Goal: Information Seeking & Learning: Learn about a topic

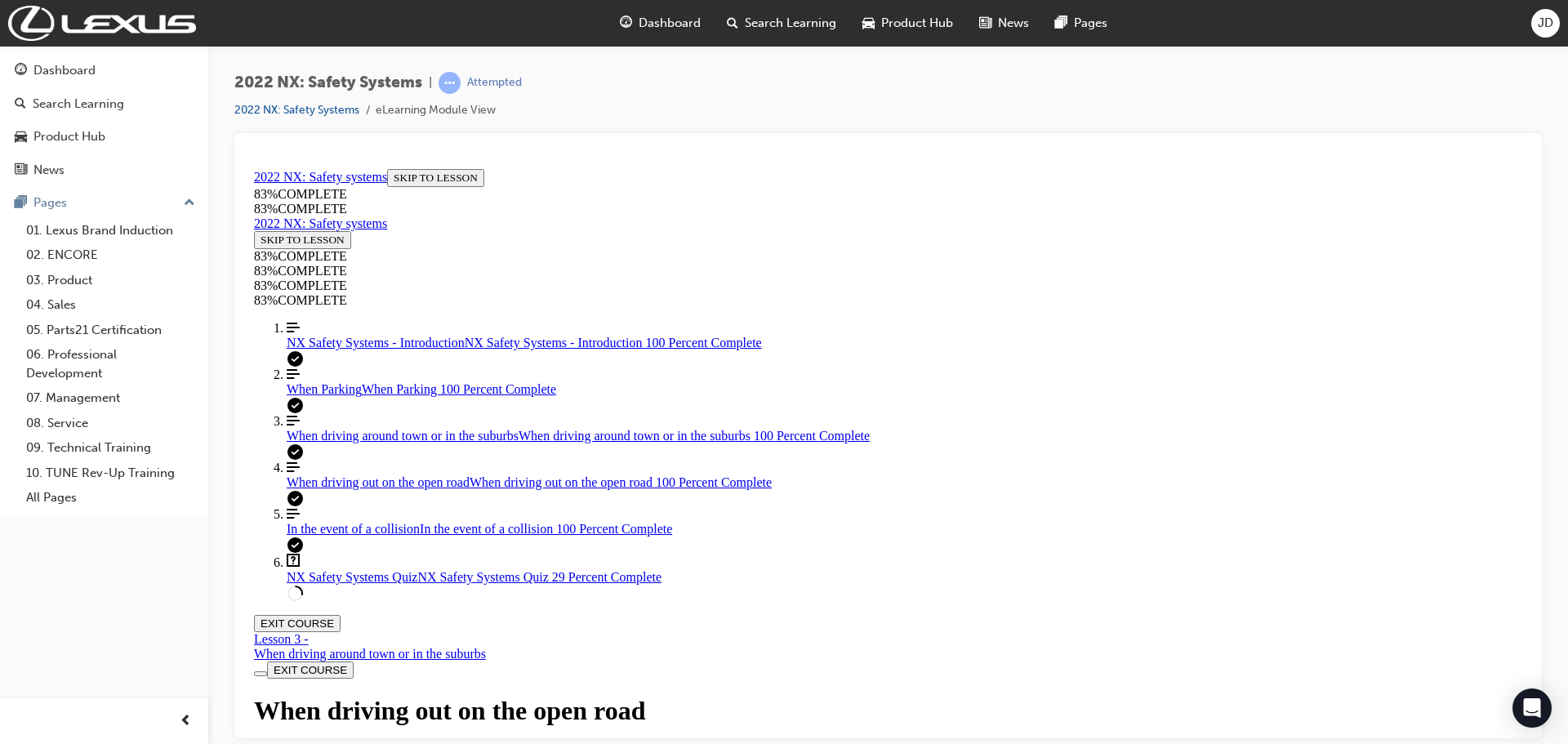
scroll to position [7801, 0]
click at [318, 584] on link "Question box Question mark inside of a square NX Safety Systems Quiz NX Safety …" at bounding box center [905, 569] width 1236 height 31
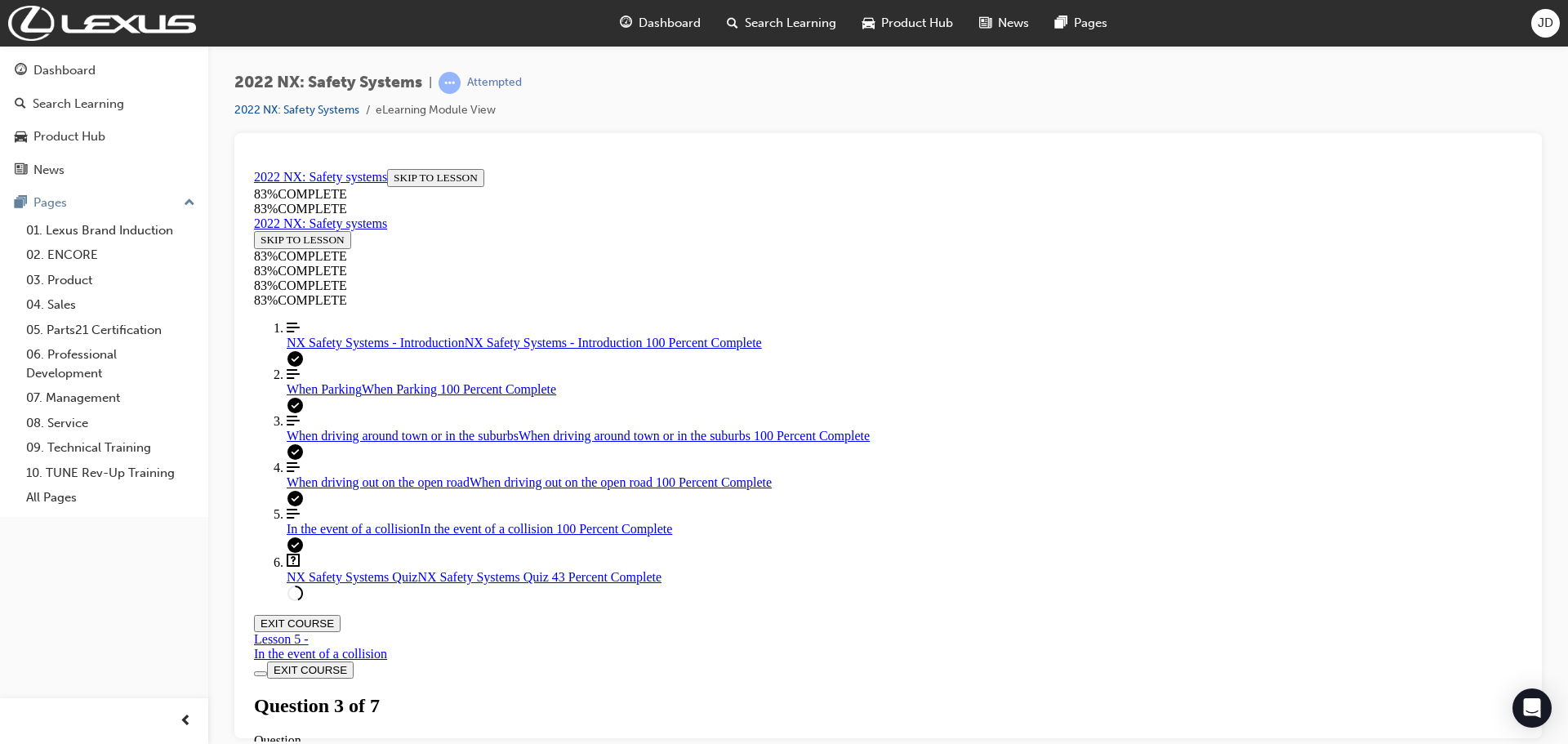
scroll to position [166, 0]
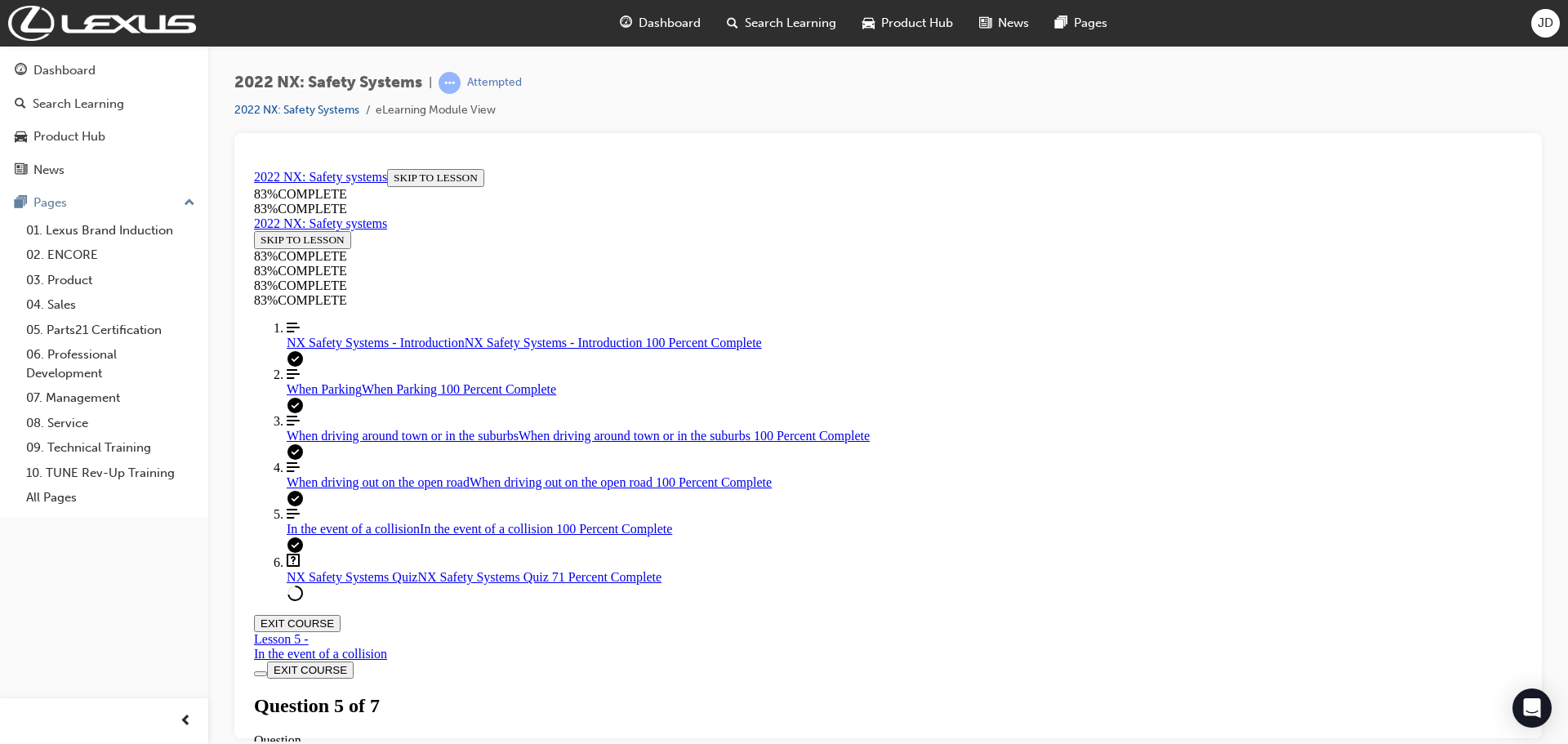
drag, startPoint x: 856, startPoint y: 476, endPoint x: 903, endPoint y: 627, distance: 158.1
drag, startPoint x: 885, startPoint y: 553, endPoint x: 939, endPoint y: 467, distance: 101.5
drag, startPoint x: 879, startPoint y: 551, endPoint x: 924, endPoint y: 546, distance: 45.3
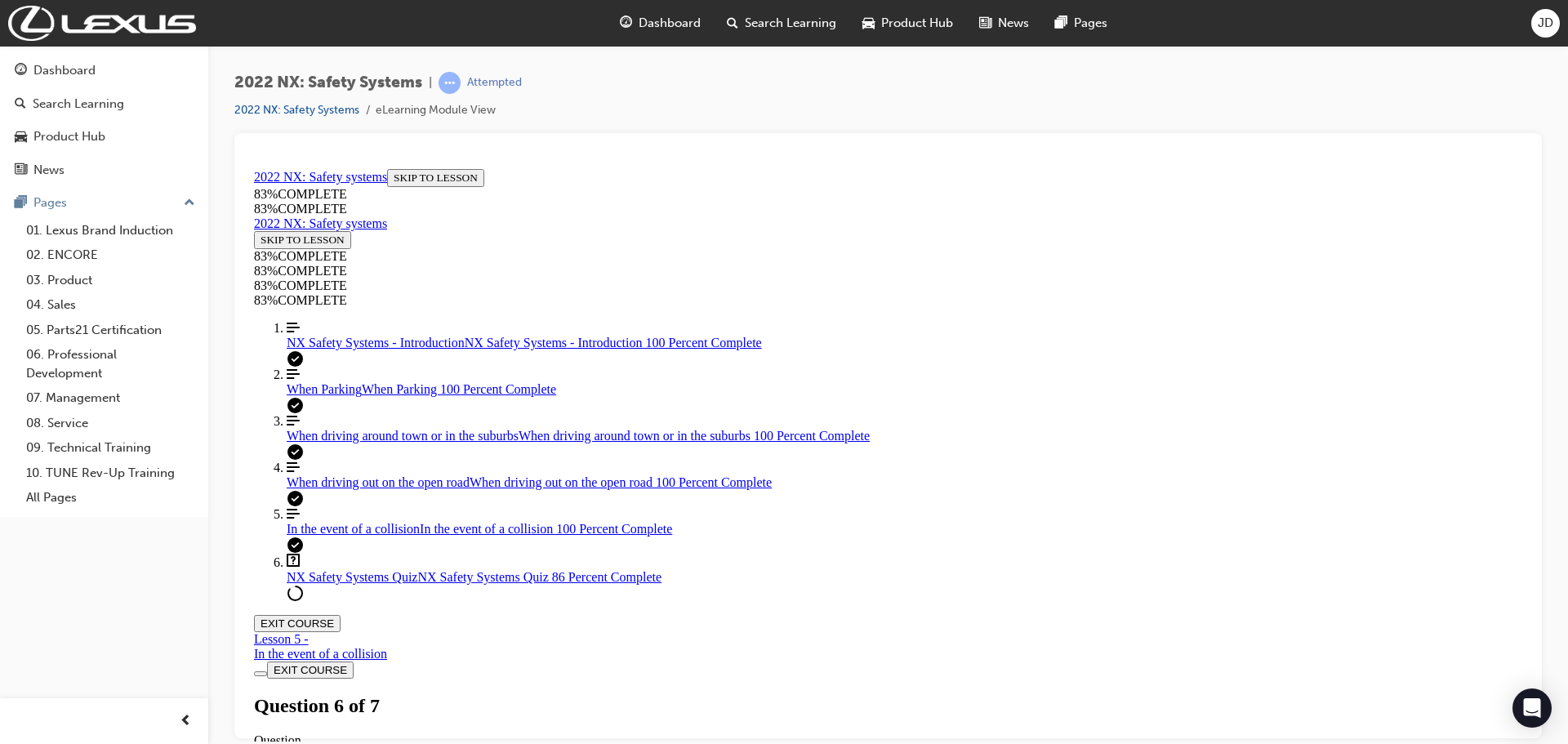
scroll to position [329, 0]
